Goal: Communication & Community: Answer question/provide support

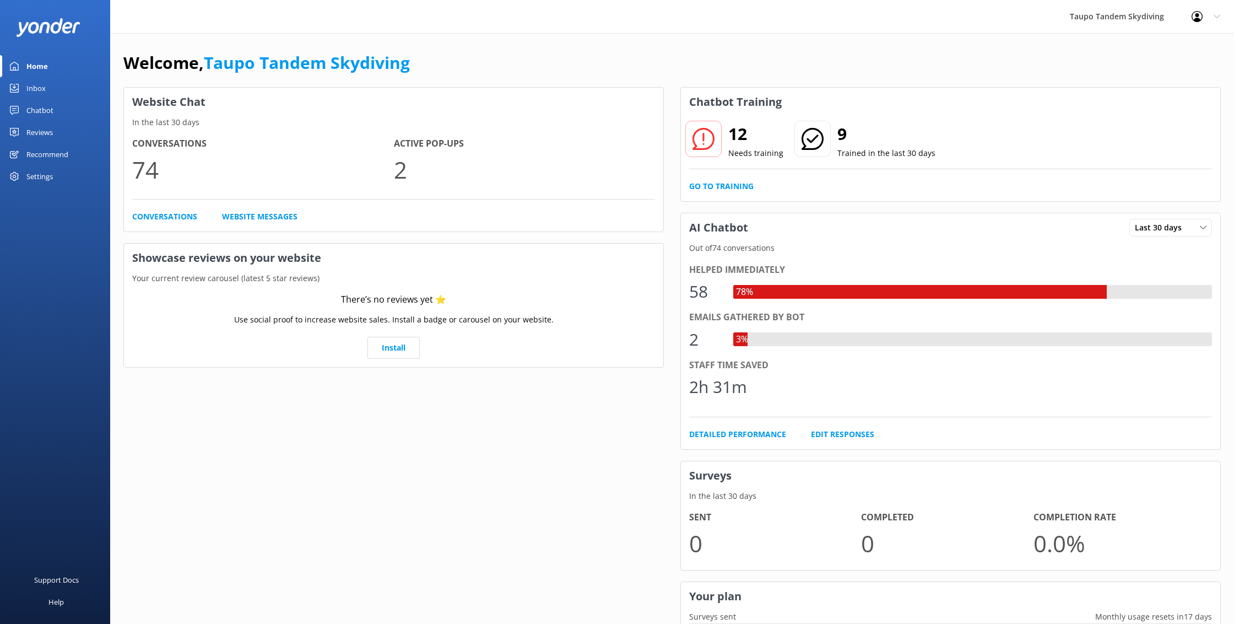
click at [47, 116] on div "Chatbot" at bounding box center [39, 110] width 27 height 22
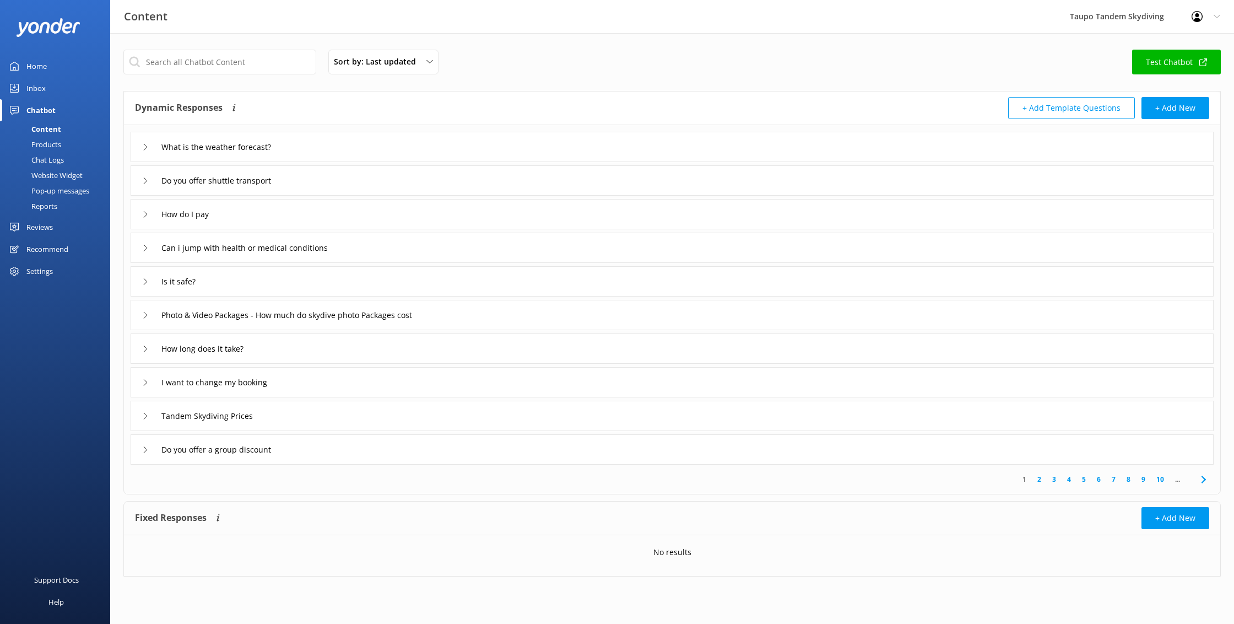
click at [1038, 479] on link "2" at bounding box center [1039, 479] width 15 height 10
click at [1070, 480] on link "4" at bounding box center [1069, 479] width 15 height 10
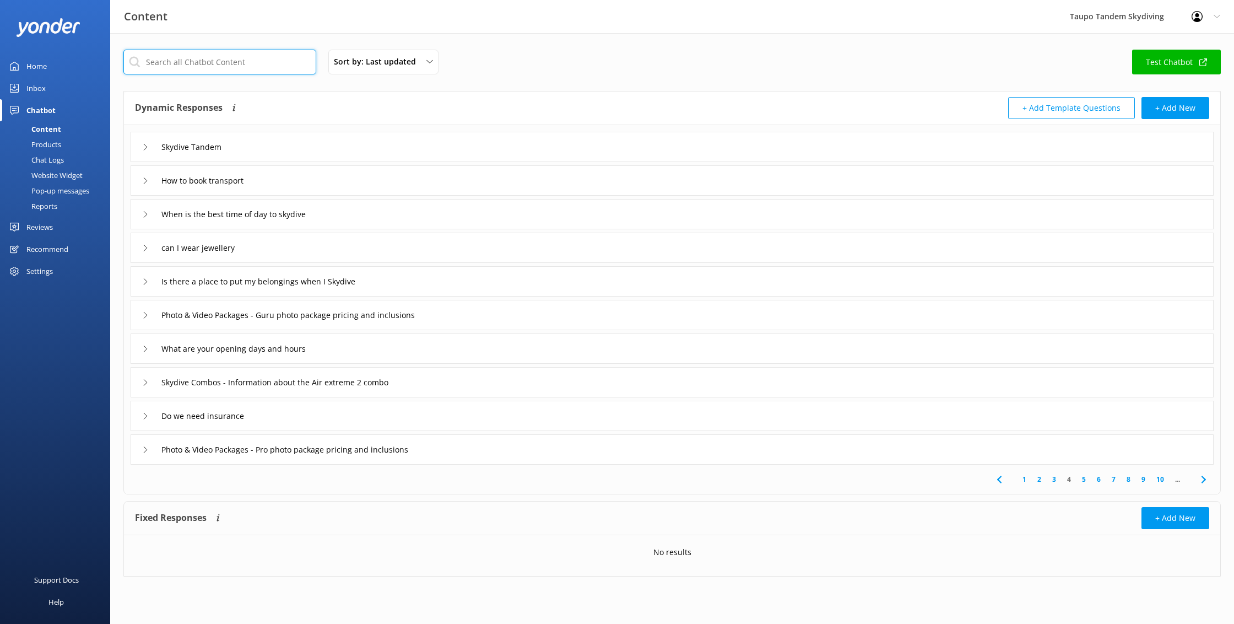
click at [194, 63] on input "text" at bounding box center [219, 62] width 193 height 25
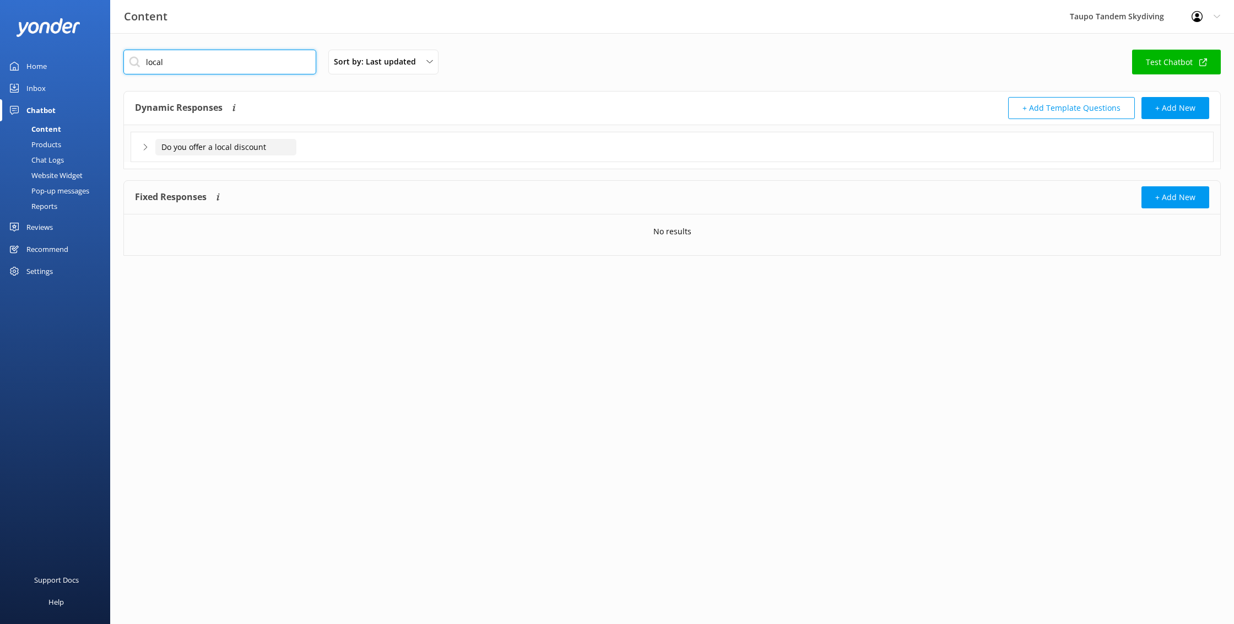
type input "local"
click at [272, 144] on input "Do you offer a local discount" at bounding box center [225, 147] width 141 height 17
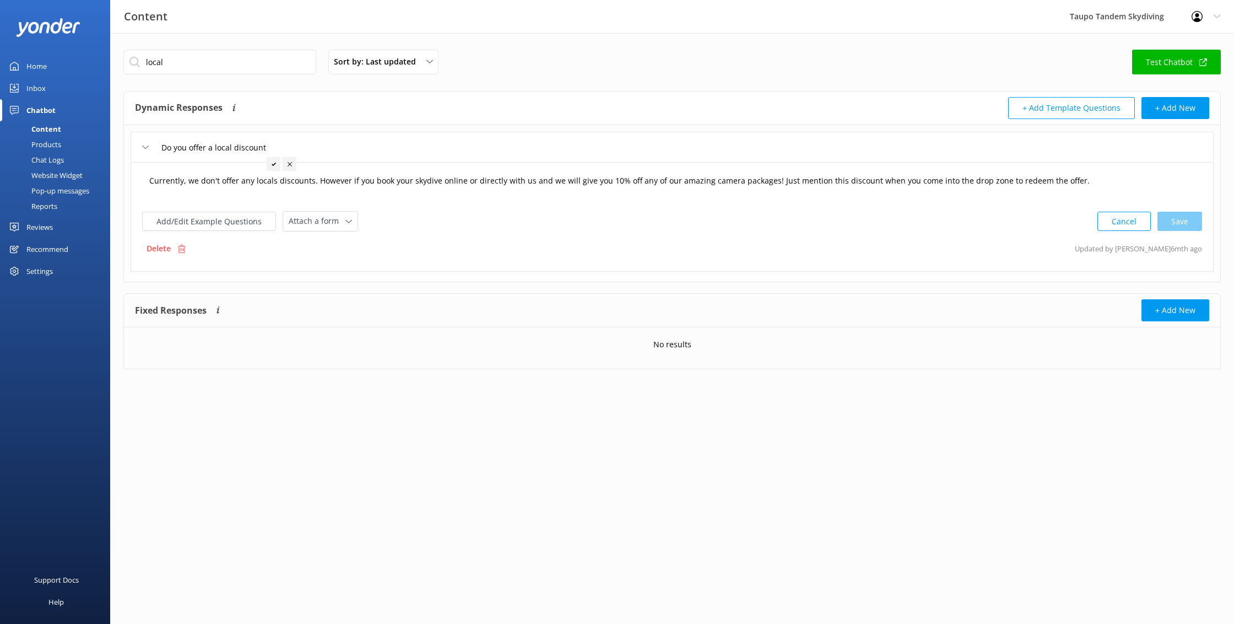
click at [606, 182] on textarea "Currently, we don't offer any locals discounts. However if you book your skydiv…" at bounding box center [672, 186] width 1058 height 34
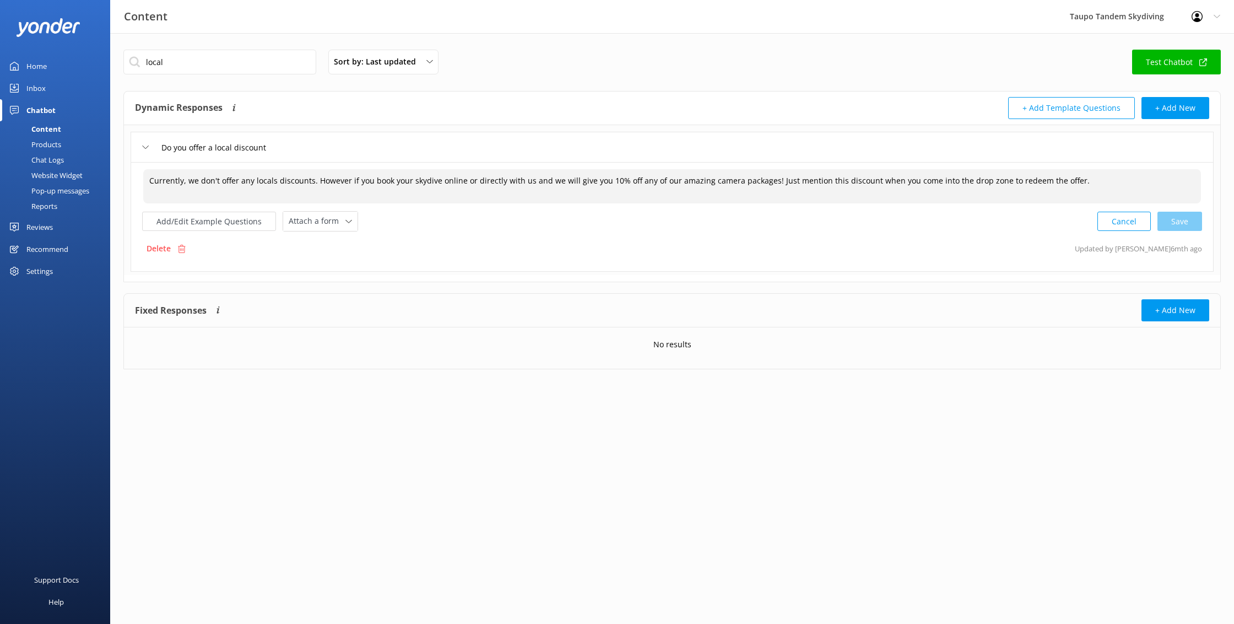
drag, startPoint x: 1077, startPoint y: 181, endPoint x: 346, endPoint y: 122, distance: 734.2
click at [346, 122] on div "Dynamic Responses Dynamic responses rely on the Large Language Model to create …" at bounding box center [672, 186] width 1098 height 191
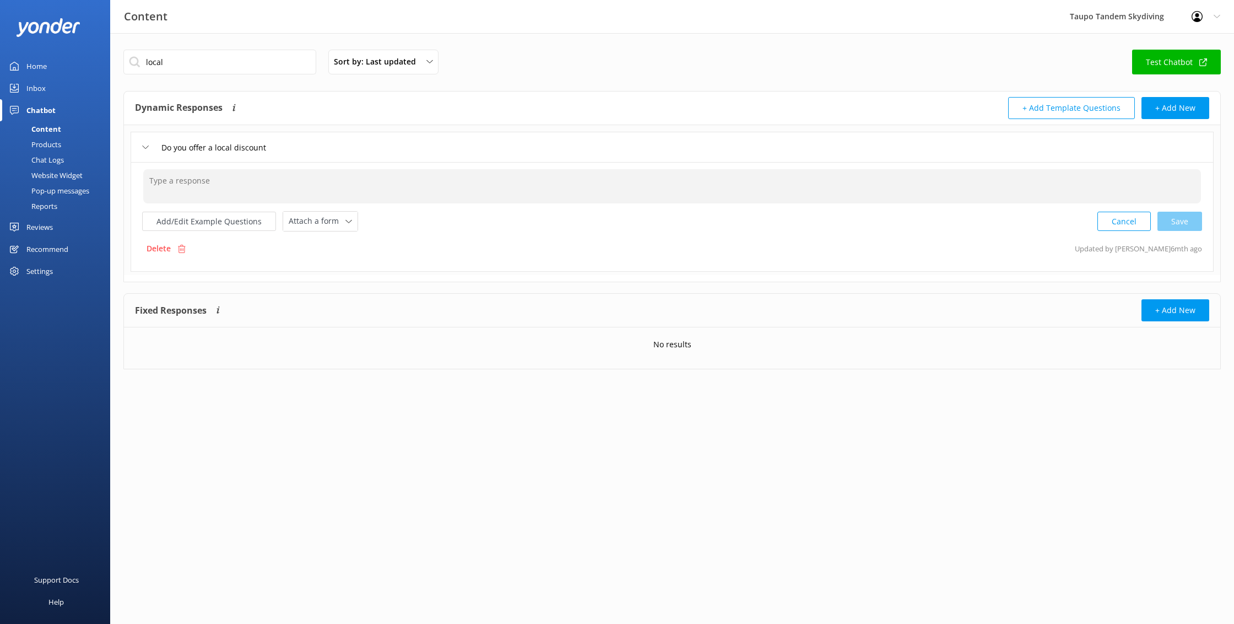
paste textarea "Taupo locals now receive 10% off the skydive price!"
paste textarea "and select Skydive Reservation, and when you pay at the drop zone we’ll apply y…"
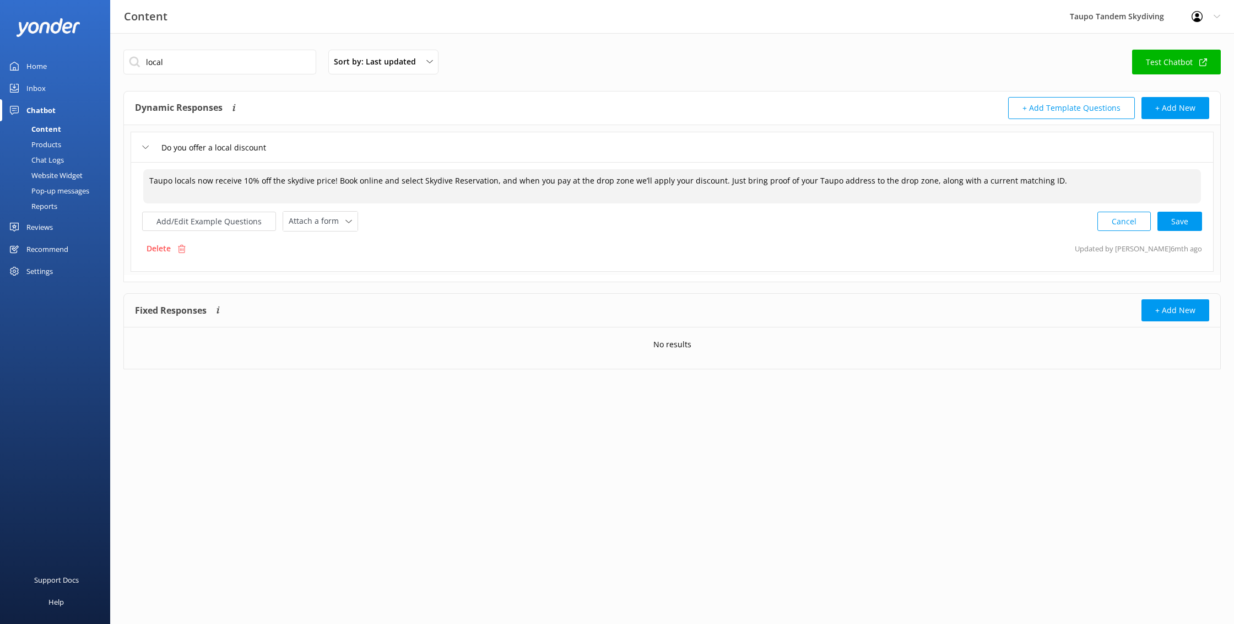
click at [1103, 185] on textarea "Taupo locals now receive 10% off the skydive price! Book online and select Skyd…" at bounding box center [672, 186] width 1058 height 34
paste textarea "Not valid on the 9,000 ft jump. Direct bookings only."
click at [1040, 180] on textarea "Taupo locals now receive 10% off the skydive price! Book online and select Skyd…" at bounding box center [672, 186] width 1058 height 35
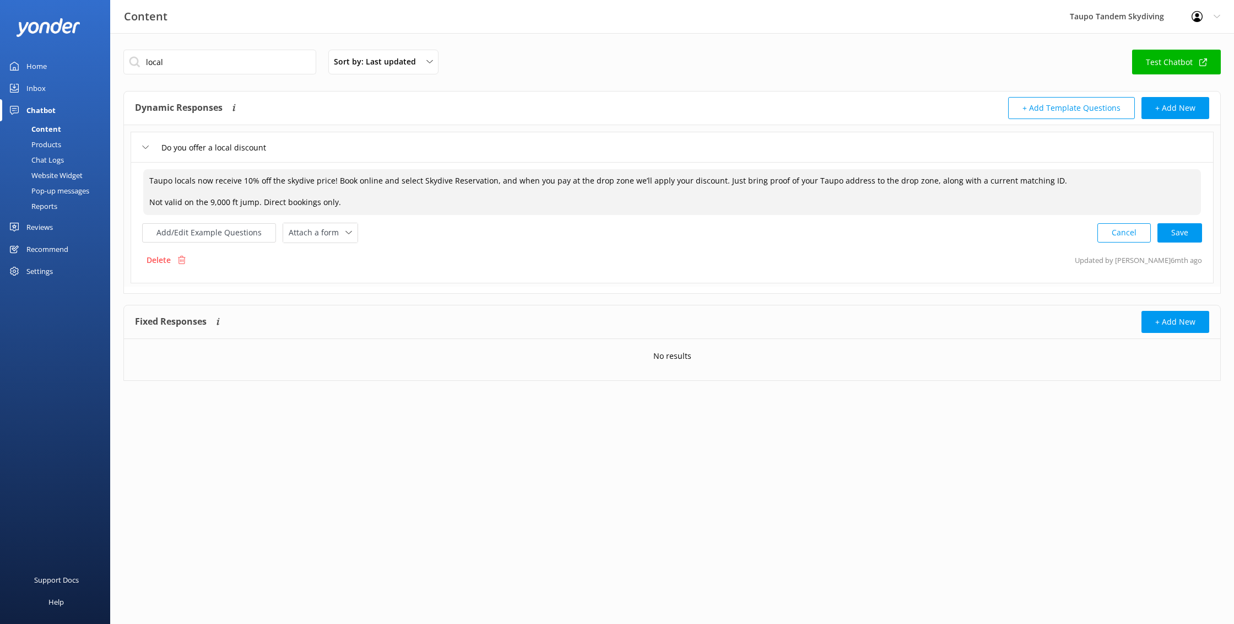
click at [381, 204] on textarea "Taupo locals now receive 10% off the skydive price! Book online and select Skyd…" at bounding box center [672, 192] width 1058 height 46
click at [154, 203] on textarea "Taupo locals now receive 10% off the skydive price! Book online and select Skyd…" at bounding box center [672, 192] width 1058 height 46
drag, startPoint x: 149, startPoint y: 202, endPoint x: 429, endPoint y: 203, distance: 279.9
click at [429, 203] on textarea "Taupo locals now receive 10% off the skydive price! Book online and select Skyd…" at bounding box center [672, 192] width 1058 height 46
click at [359, 202] on textarea "Taupo locals now receive 10% off the skydive price! Book online and select Skyd…" at bounding box center [672, 192] width 1058 height 46
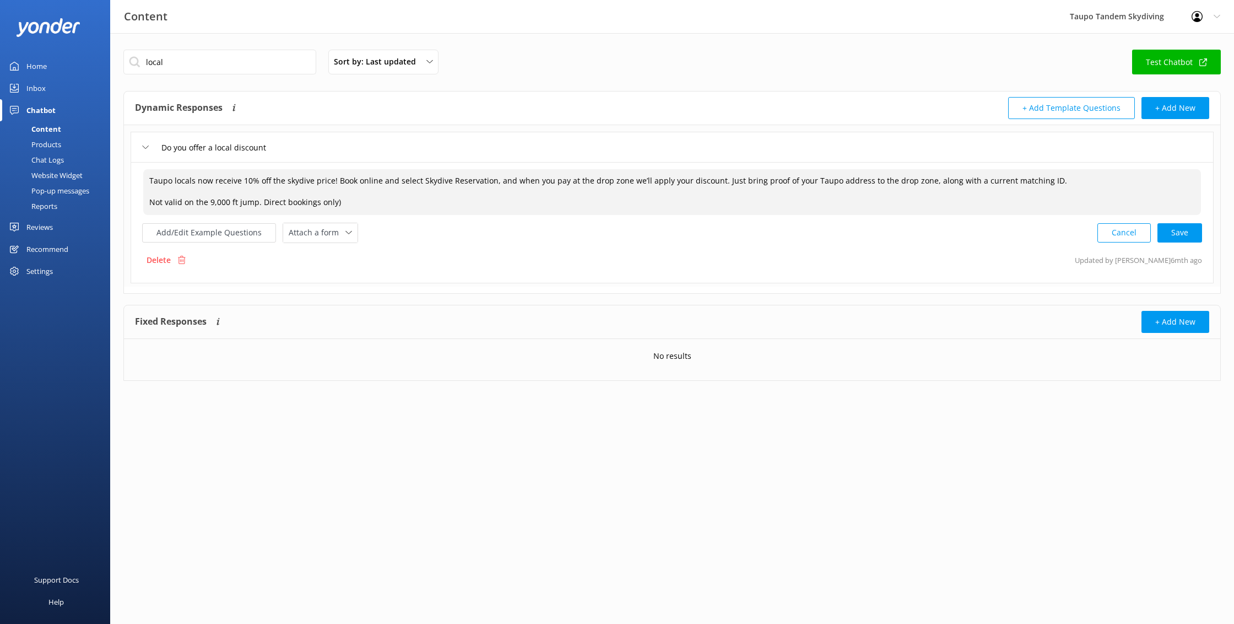
drag, startPoint x: 151, startPoint y: 198, endPoint x: 160, endPoint y: 208, distance: 13.2
click at [150, 199] on textarea "Taupo locals now receive 10% off the skydive price! Book online and select Skyd…" at bounding box center [672, 192] width 1058 height 46
click at [1110, 187] on textarea "Taupo locals now receive 10% off the skydive price! Book online and select Skyd…" at bounding box center [672, 192] width 1058 height 46
click at [379, 204] on textarea "Taupo locals now receive 10% off the skydive price! Book online and select Skyd…" at bounding box center [672, 192] width 1058 height 46
click at [1108, 182] on textarea "Taupo locals now receive 10% off the skydive price! Book online and select Skyd…" at bounding box center [672, 192] width 1058 height 46
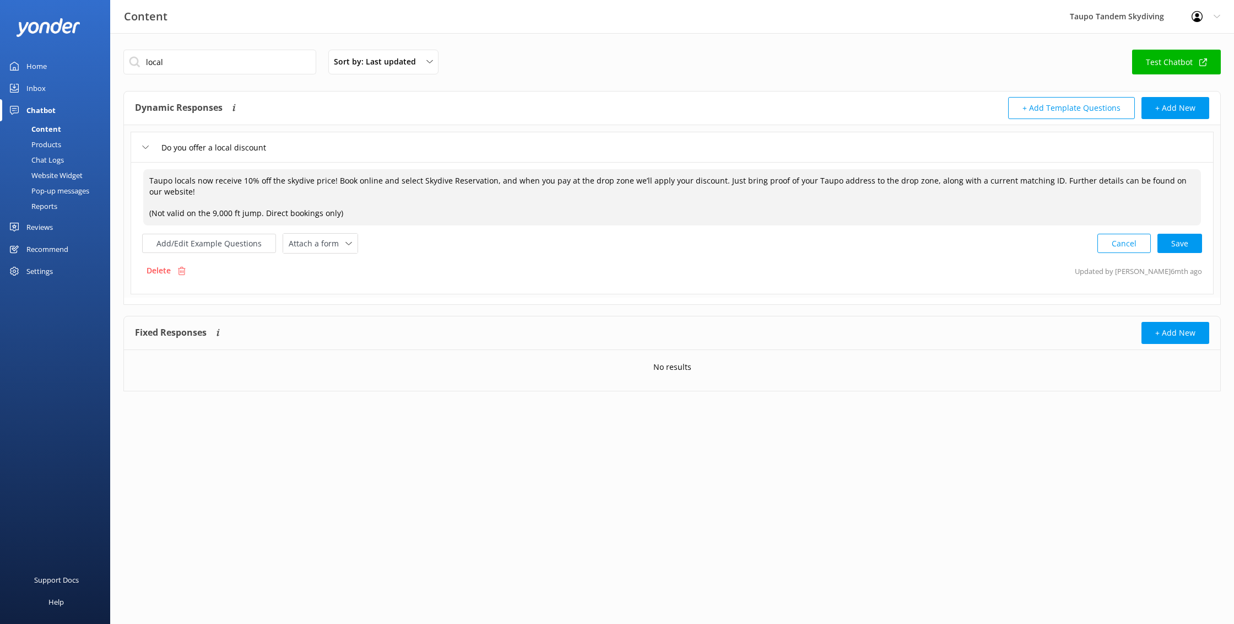
click at [717, 180] on textarea "Taupo locals now receive 10% off the skydive price! Book online and select Skyd…" at bounding box center [672, 197] width 1058 height 56
type textarea "Taupo locals now receive 10% off the skydive price! Book online and select Skyd…"
click at [142, 142] on div "Do you offer a local discount" at bounding box center [212, 147] width 141 height 18
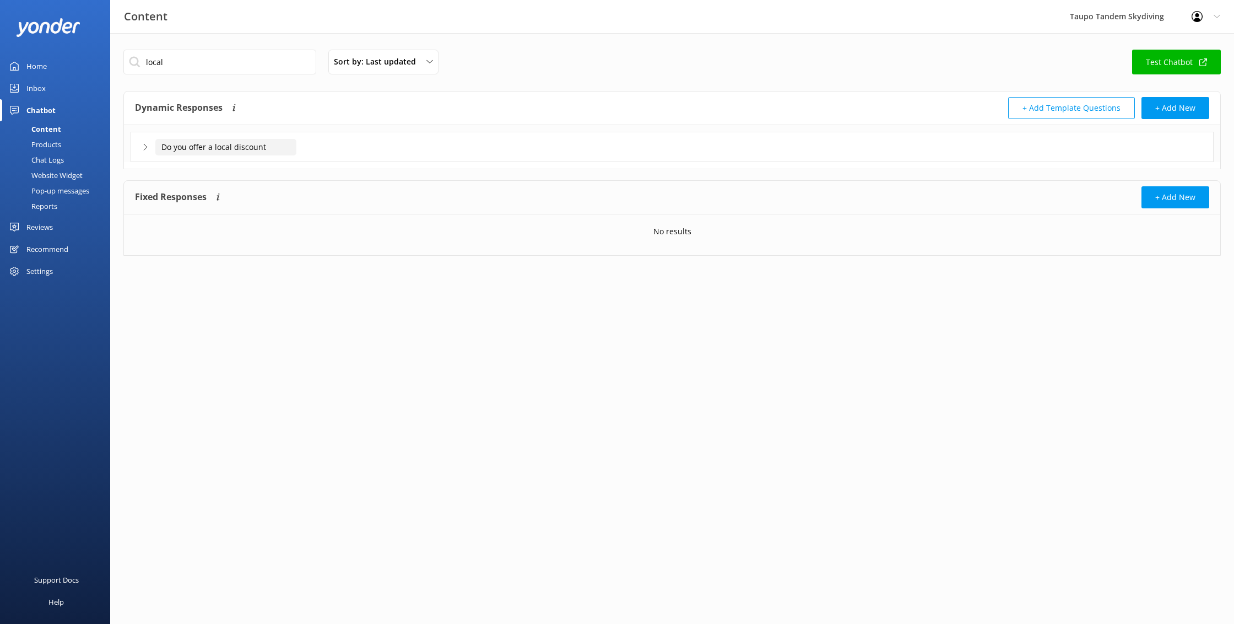
click at [230, 147] on input "Do you offer a local discount" at bounding box center [225, 147] width 141 height 17
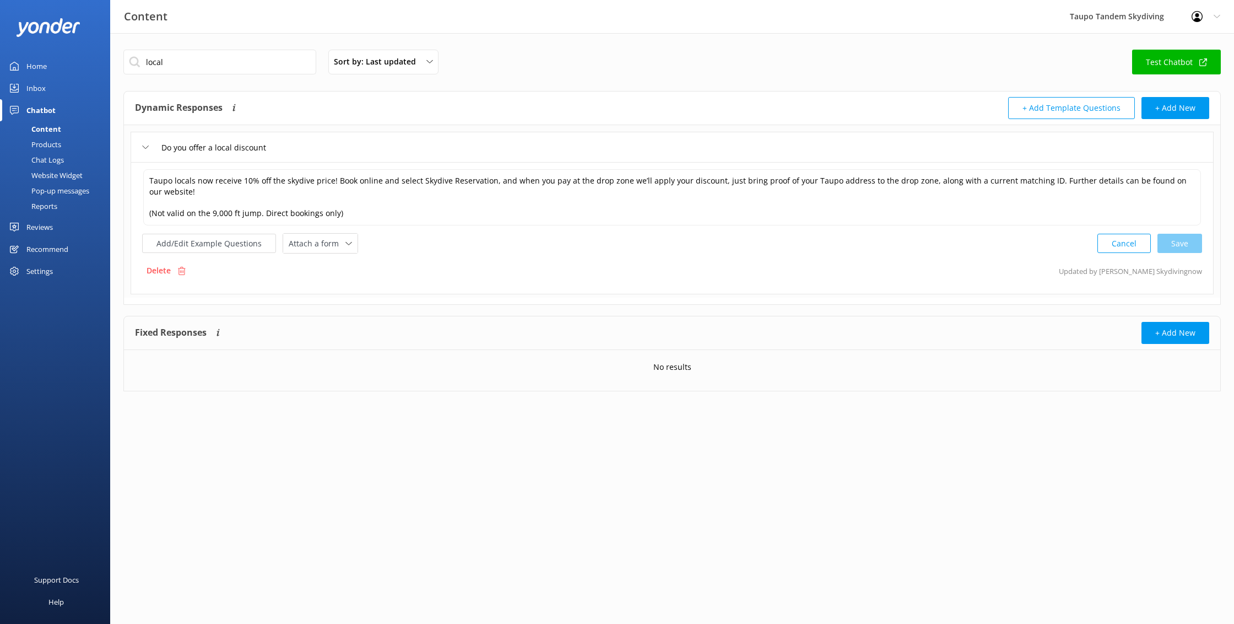
drag, startPoint x: 341, startPoint y: 152, endPoint x: 325, endPoint y: 152, distance: 16.0
click at [341, 152] on div "Do you offer a local discount" at bounding box center [672, 147] width 1083 height 30
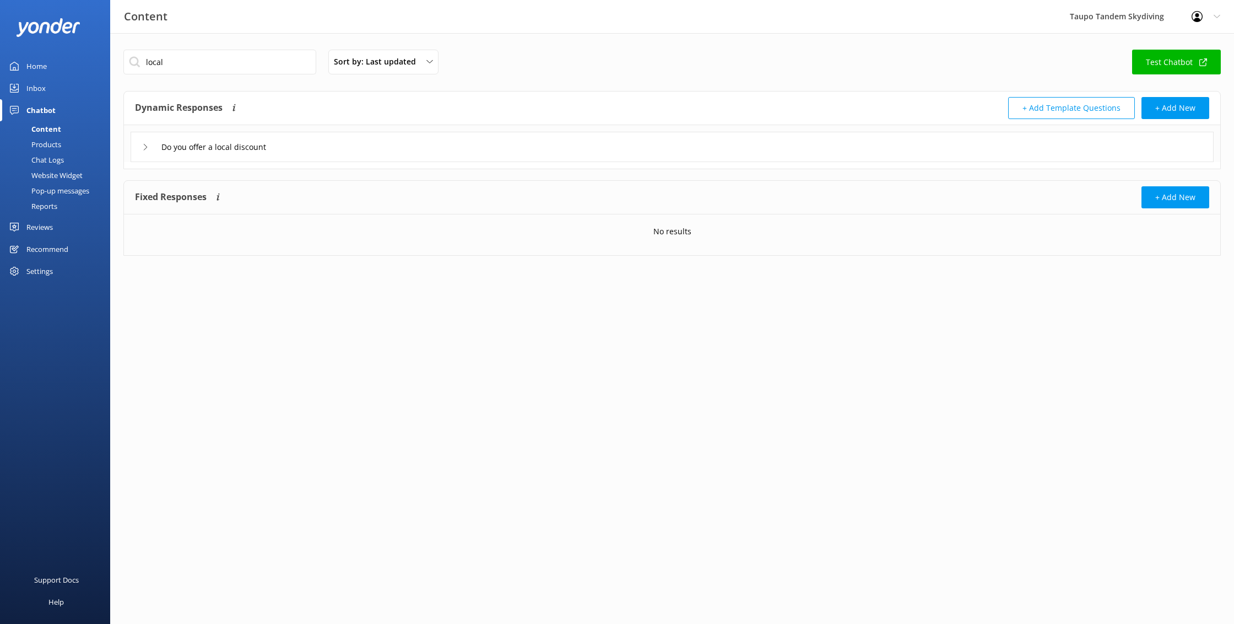
click at [72, 193] on div "Pop-up messages" at bounding box center [48, 190] width 83 height 15
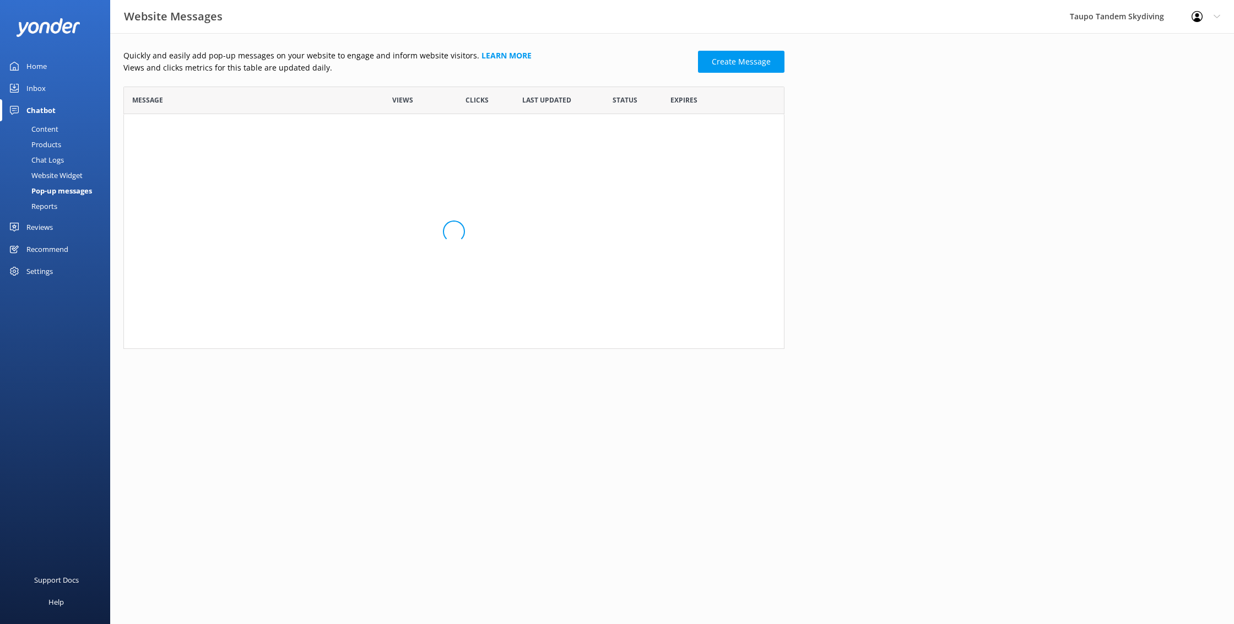
scroll to position [215, 661]
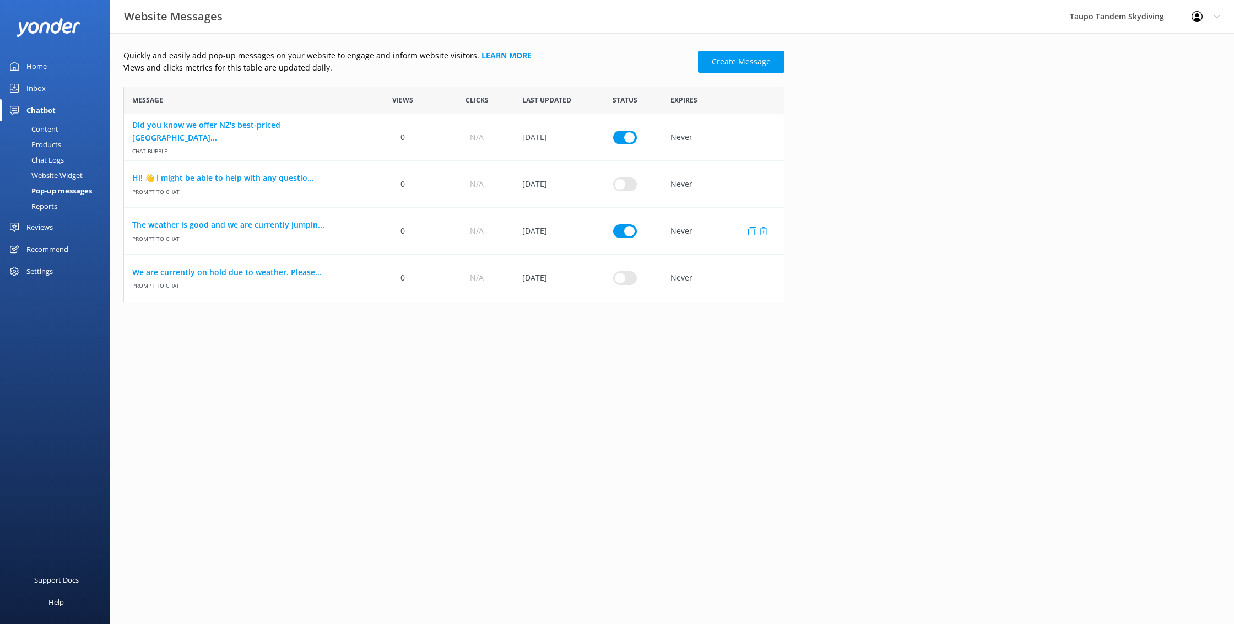
click at [309, 231] on span "Prompt to Chat" at bounding box center [244, 237] width 225 height 12
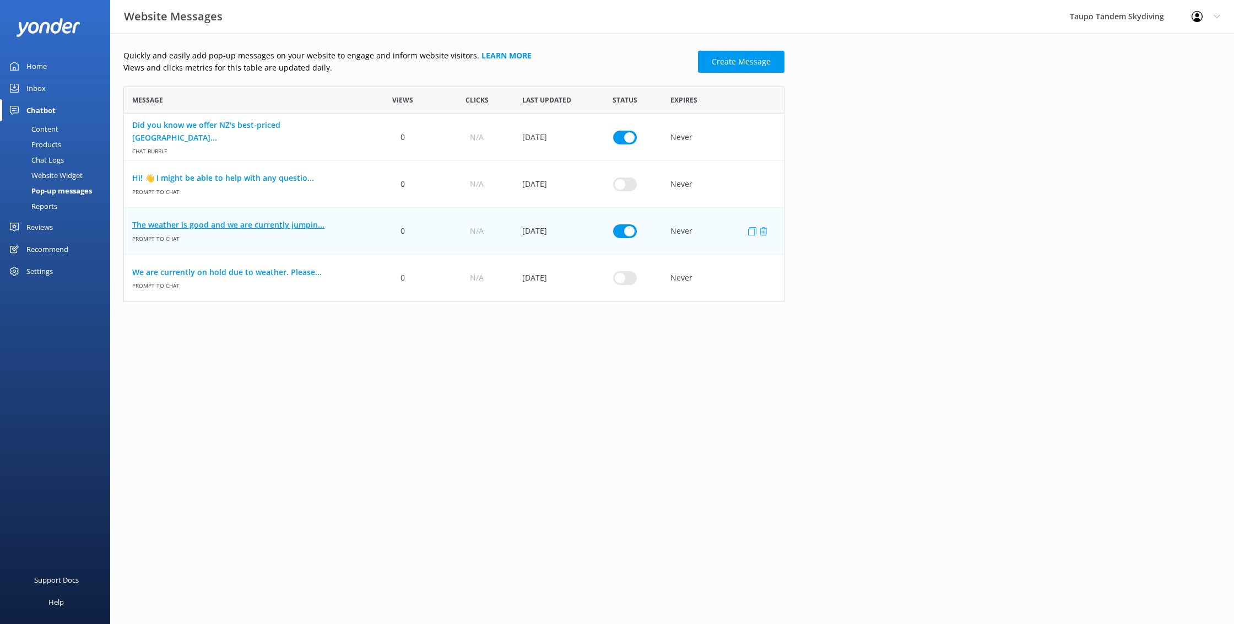
click at [308, 226] on link "The weather is good and we are currently jumpin..." at bounding box center [244, 225] width 225 height 12
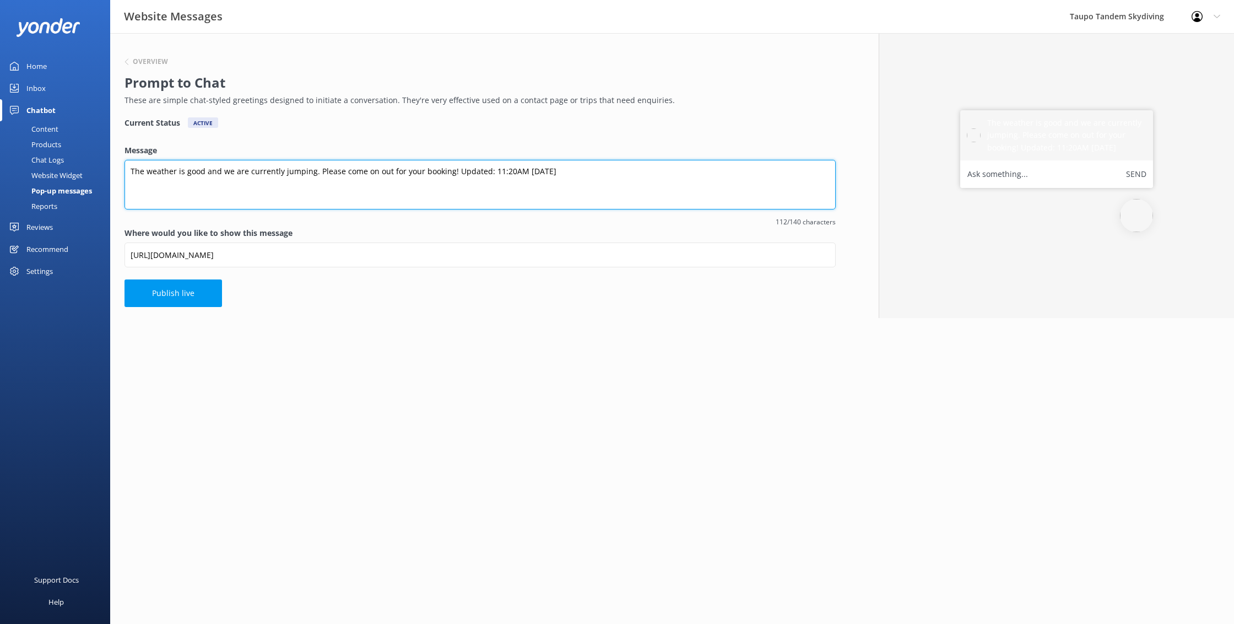
click at [528, 170] on textarea "The weather is good and we are currently jumping. Please come on out for your b…" at bounding box center [480, 185] width 711 height 50
click at [503, 171] on textarea "The weather is good and we are currently jumping. Please come on out for your b…" at bounding box center [480, 185] width 711 height 50
type textarea "The weather is good and we are currently jumping. Please come on out for your b…"
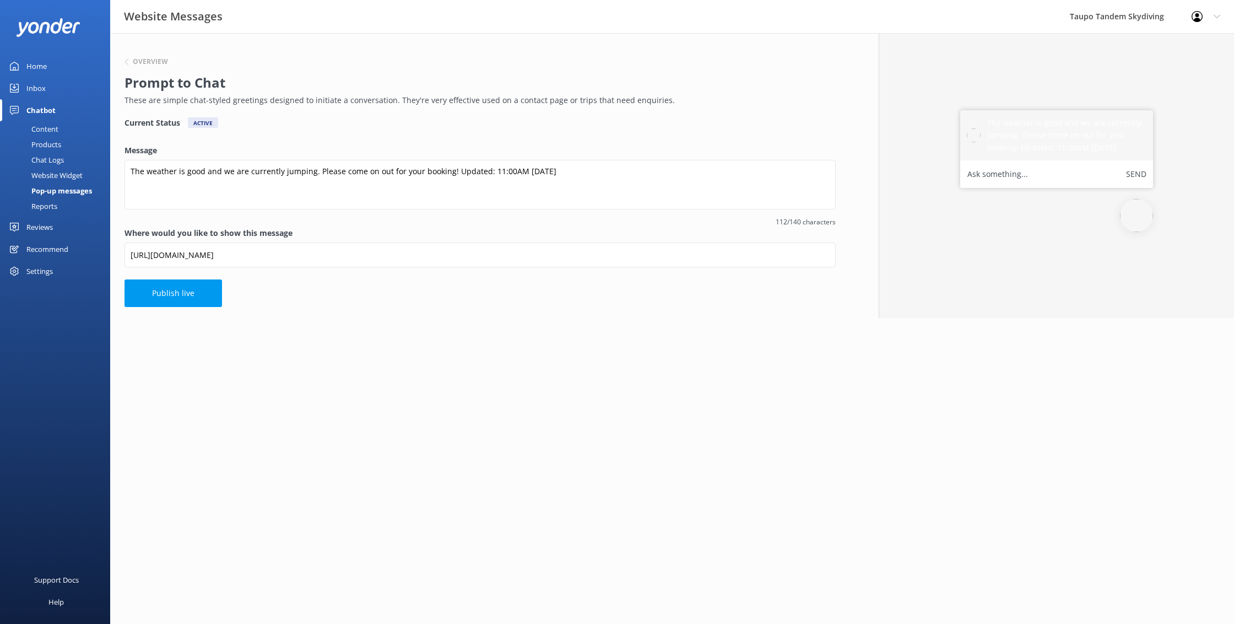
click at [434, 111] on div "Overview Prompt to Chat These are simple chat-styled greetings designed to init…" at bounding box center [480, 80] width 711 height 73
click at [215, 298] on button "Publish live" at bounding box center [174, 293] width 98 height 28
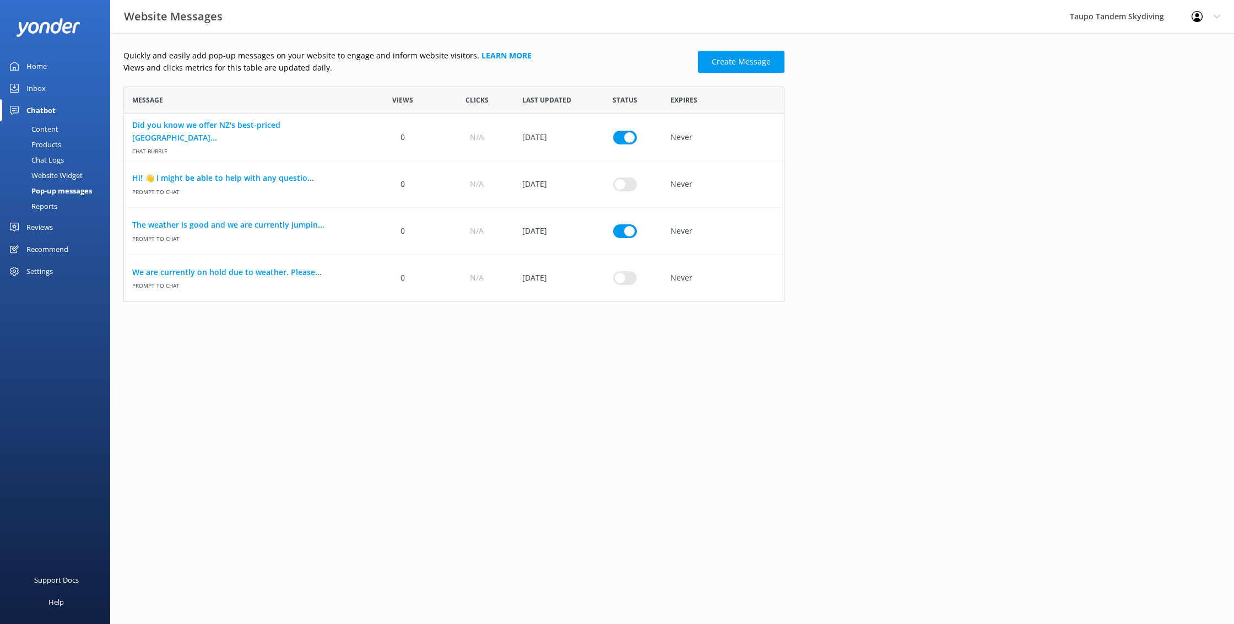
scroll to position [215, 661]
